Goal: Use online tool/utility: Utilize a website feature to perform a specific function

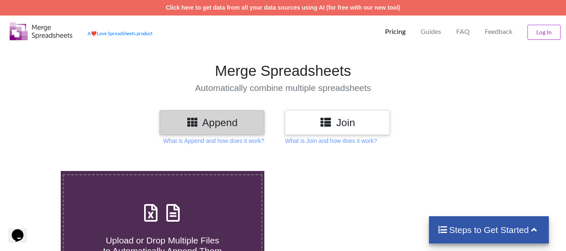
click at [163, 216] on icon at bounding box center [172, 209] width 21 height 18
click at [38, 171] on input "Upload or Drop Multiple Files to Automatically Append Them" at bounding box center [38, 171] width 0 height 0
type input "C:\fakepath\Consignment_Details_5024963_17-09-2025.csv"
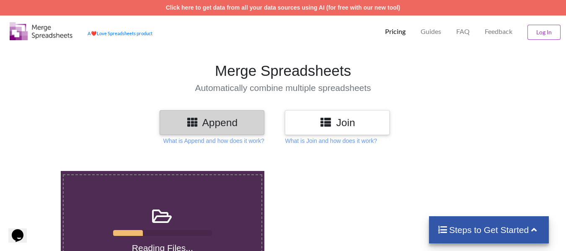
click at [156, 191] on label "Reading Files..." at bounding box center [162, 228] width 199 height 108
click at [38, 171] on input "Reading Files..." at bounding box center [38, 171] width 0 height 0
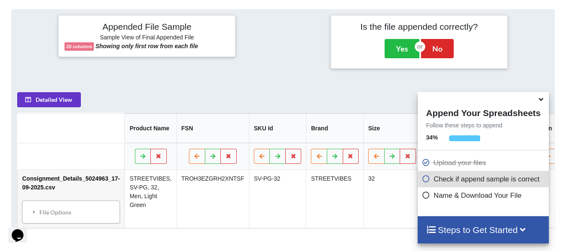
scroll to position [326, 0]
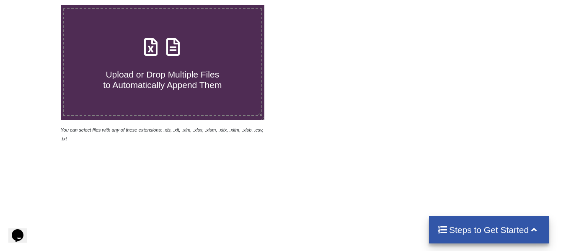
scroll to position [165, 0]
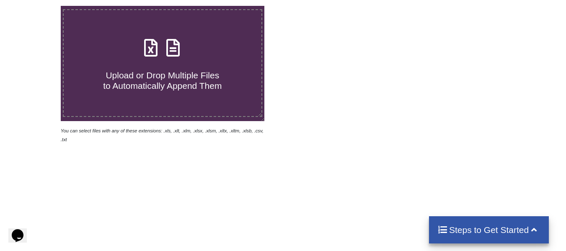
click at [171, 77] on span "Upload or Drop Multiple Files to Automatically Append Them" at bounding box center [162, 80] width 118 height 20
click at [38, 6] on input "Upload or Drop Multiple Files to Automatically Append Them" at bounding box center [38, 6] width 0 height 0
type input "C:\fakepath\Consignment_Details_5024963_17-09-2025.csv"
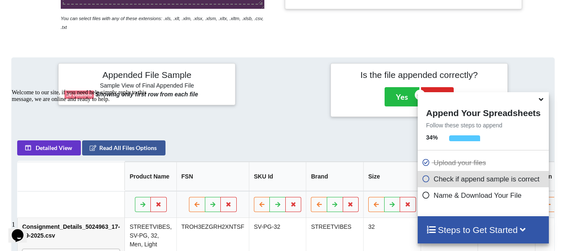
scroll to position [326, 0]
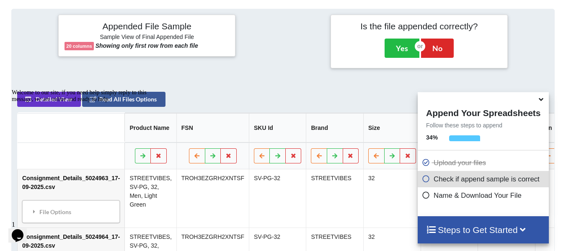
click at [542, 99] on icon at bounding box center [540, 98] width 9 height 8
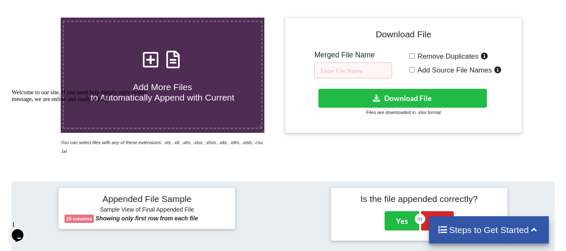
scroll to position [150, 0]
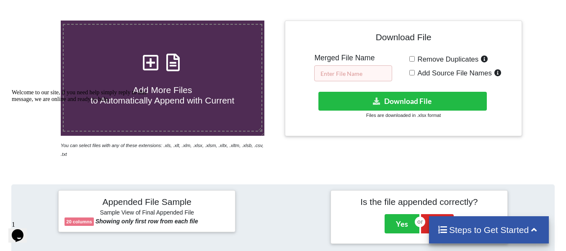
click at [363, 71] on input "text" at bounding box center [353, 73] width 78 height 16
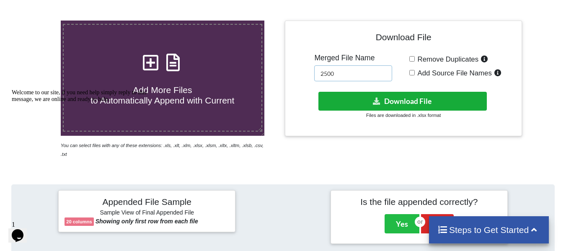
type input "2500"
click at [387, 99] on button "Download File" at bounding box center [402, 101] width 168 height 19
